Goal: Task Accomplishment & Management: Use online tool/utility

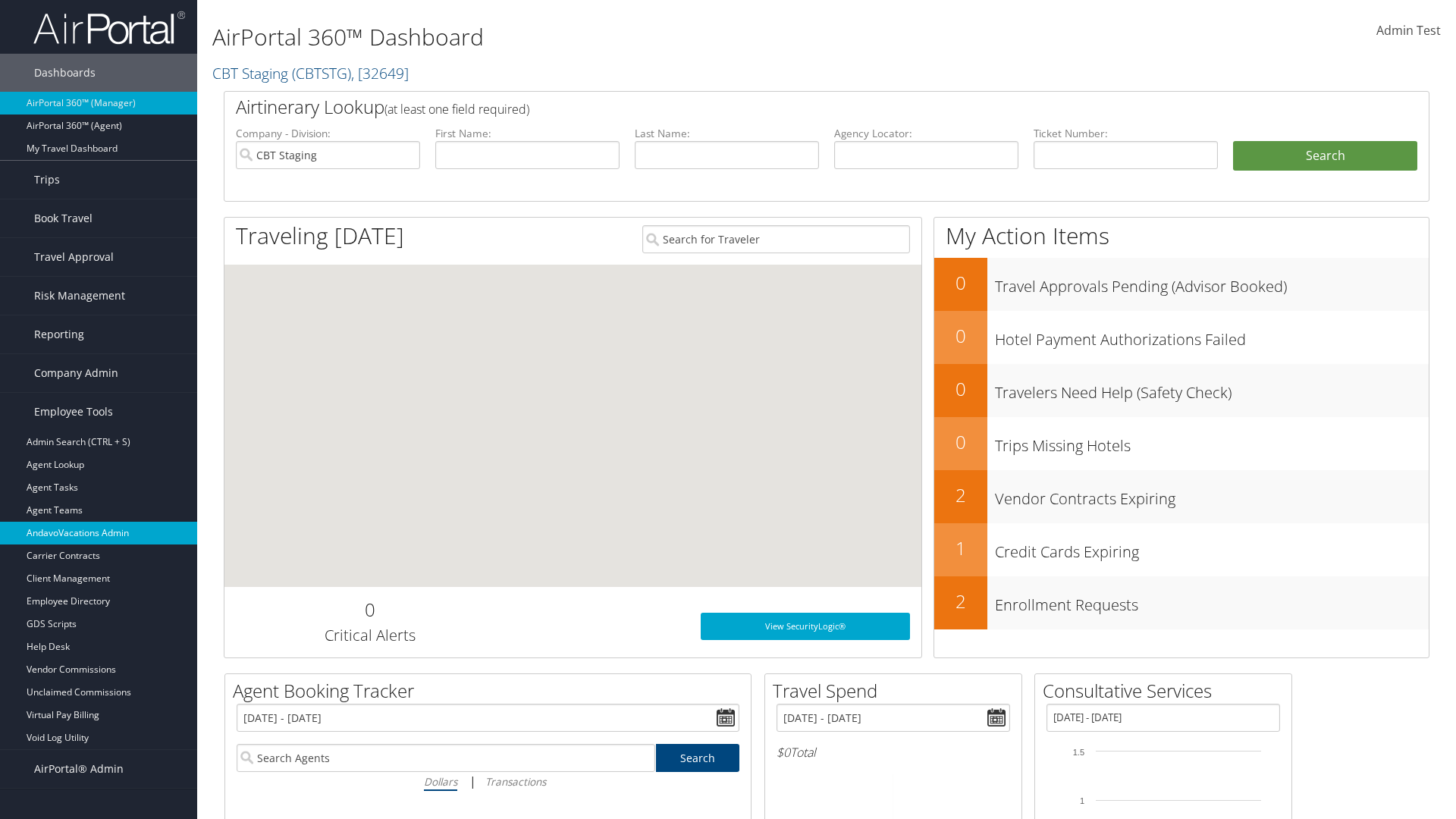
click at [98, 532] on link "AndavoVacations Admin" at bounding box center [98, 533] width 197 height 23
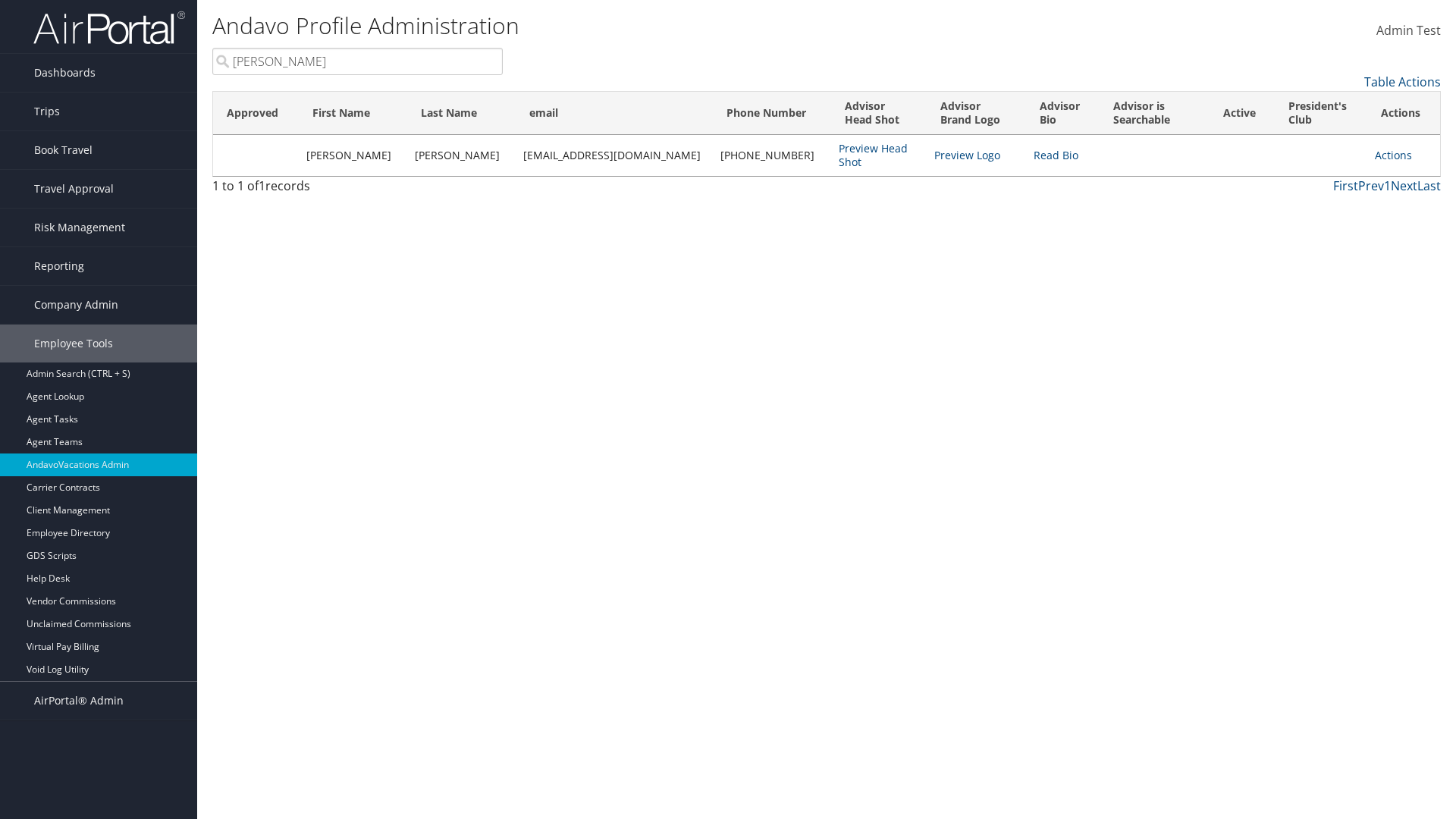
type input "[PERSON_NAME]"
click at [1386, 154] on link "Actions" at bounding box center [1393, 154] width 38 height 14
click at [0, 0] on link "Add to President's Club" at bounding box center [0, 0] width 0 height 0
